Goal: Information Seeking & Learning: Learn about a topic

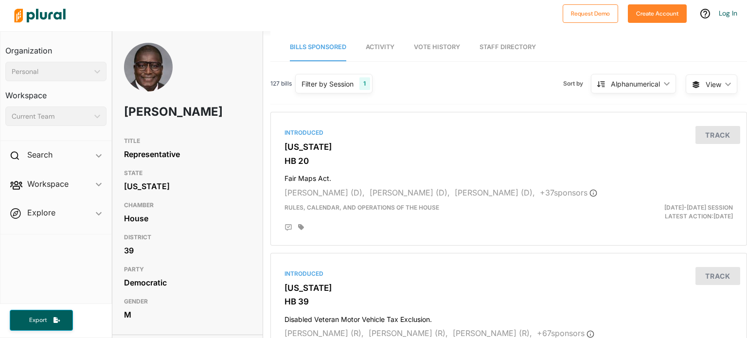
click at [390, 46] on span "Activity" at bounding box center [380, 46] width 29 height 7
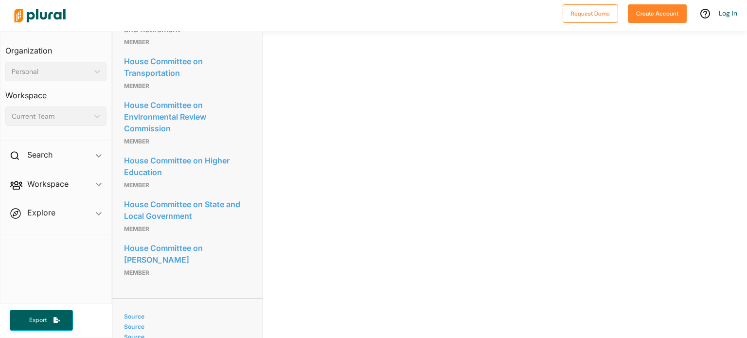
scroll to position [773, 0]
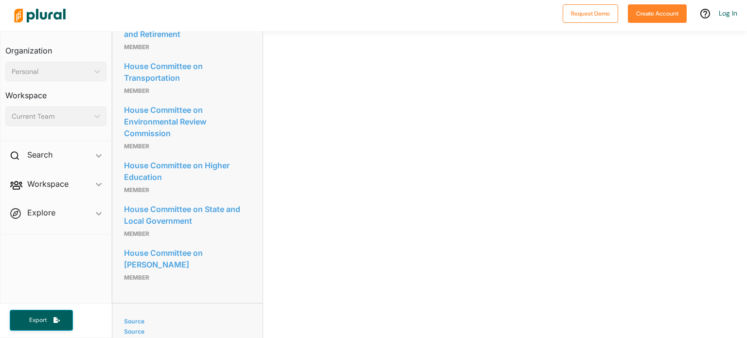
click at [95, 192] on span "Workspace ic_keyboard_arrow_down Members Bills Tags Saved Searches Activity" at bounding box center [55, 186] width 111 height 26
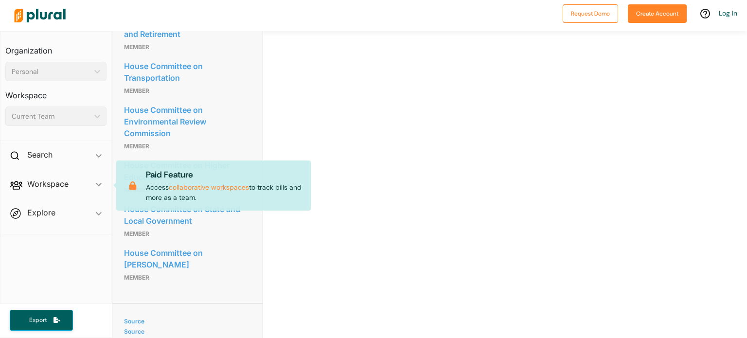
click at [95, 186] on span "Workspace ic_keyboard_arrow_down Members Bills Tags Saved Searches Activity Pai…" at bounding box center [55, 186] width 111 height 26
click at [96, 184] on span "Workspace ic_keyboard_arrow_down Members Bills Tags Saved Searches Activity Pai…" at bounding box center [55, 186] width 111 height 26
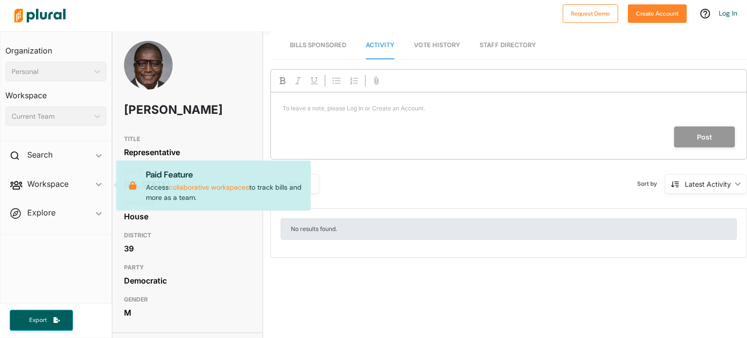
scroll to position [0, 0]
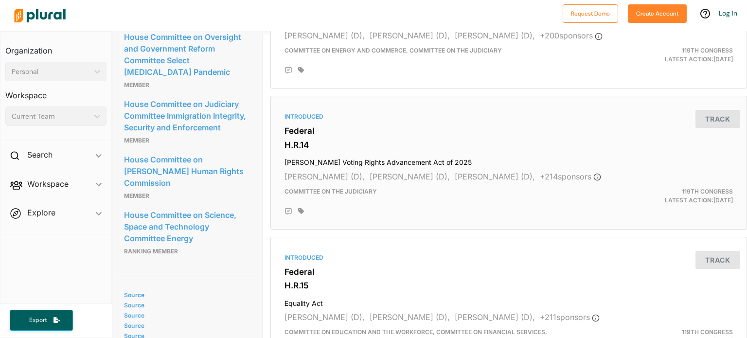
scroll to position [1022, 0]
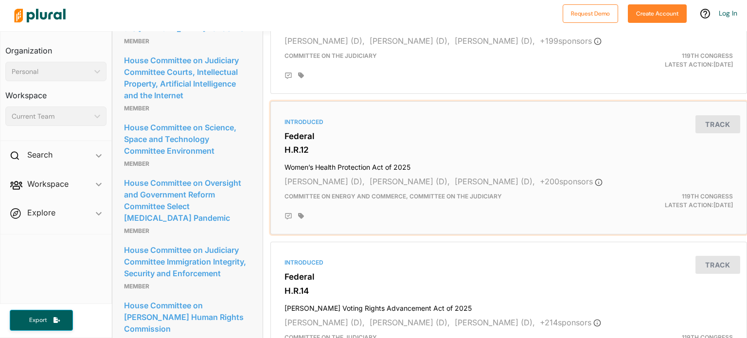
click at [354, 165] on h4 "Women’s Health Protection Act of 2025" at bounding box center [509, 165] width 449 height 13
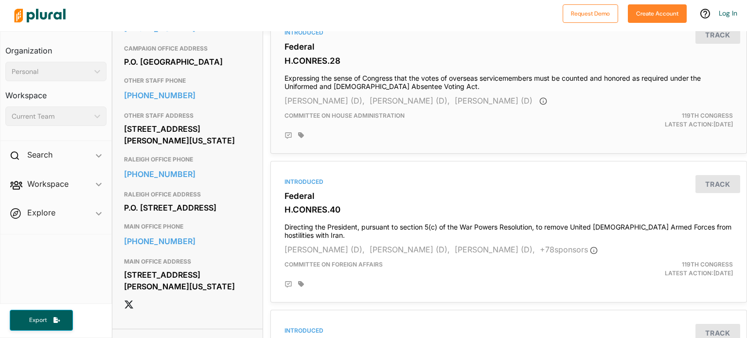
scroll to position [438, 0]
